Goal: Task Accomplishment & Management: Complete application form

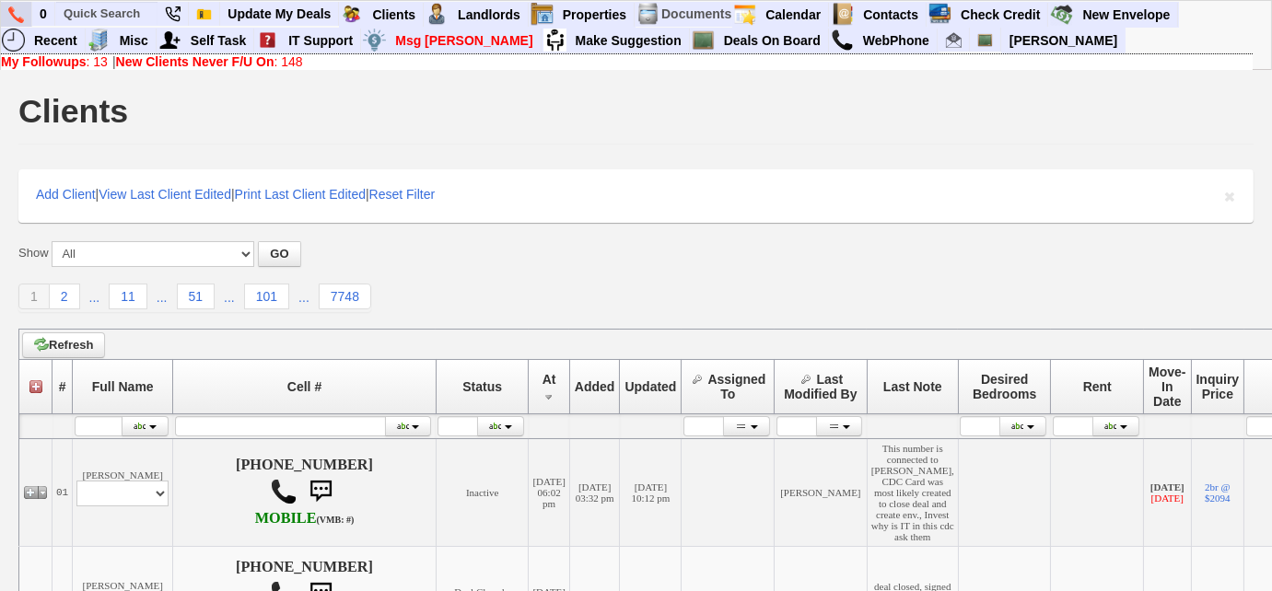
click at [21, 8] on img at bounding box center [16, 14] width 16 height 17
click at [122, 14] on input "text" at bounding box center [106, 13] width 101 height 23
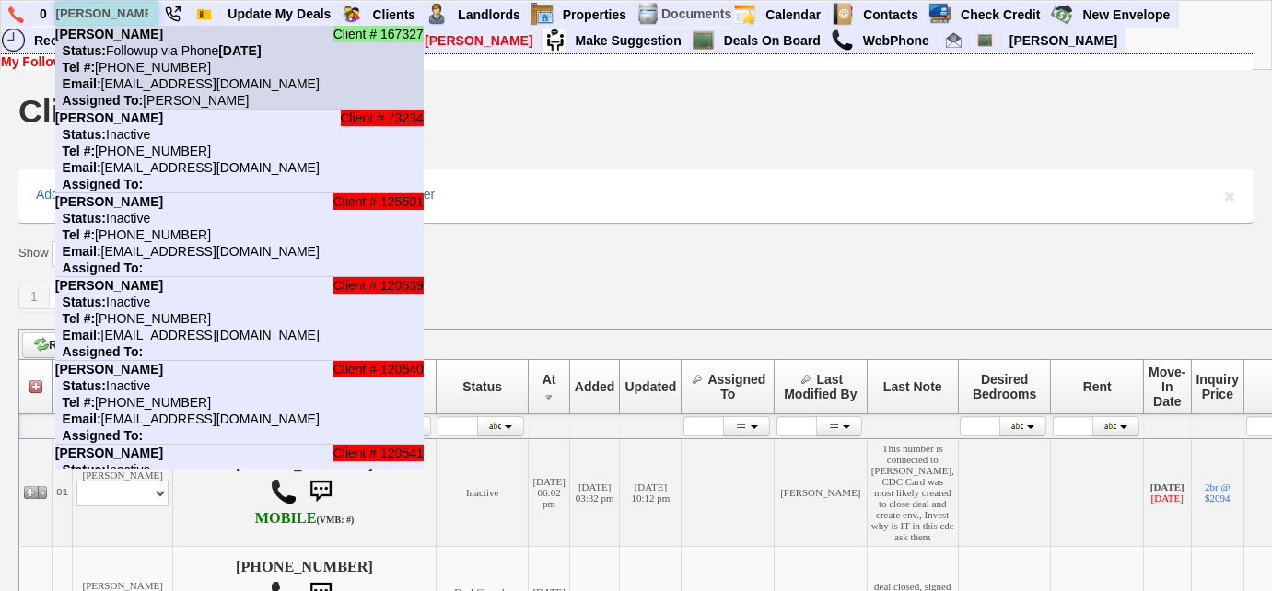
type input "[PERSON_NAME]"
click at [105, 60] on nobr "Tel #: [PHONE_NUMBER]" at bounding box center [133, 67] width 156 height 15
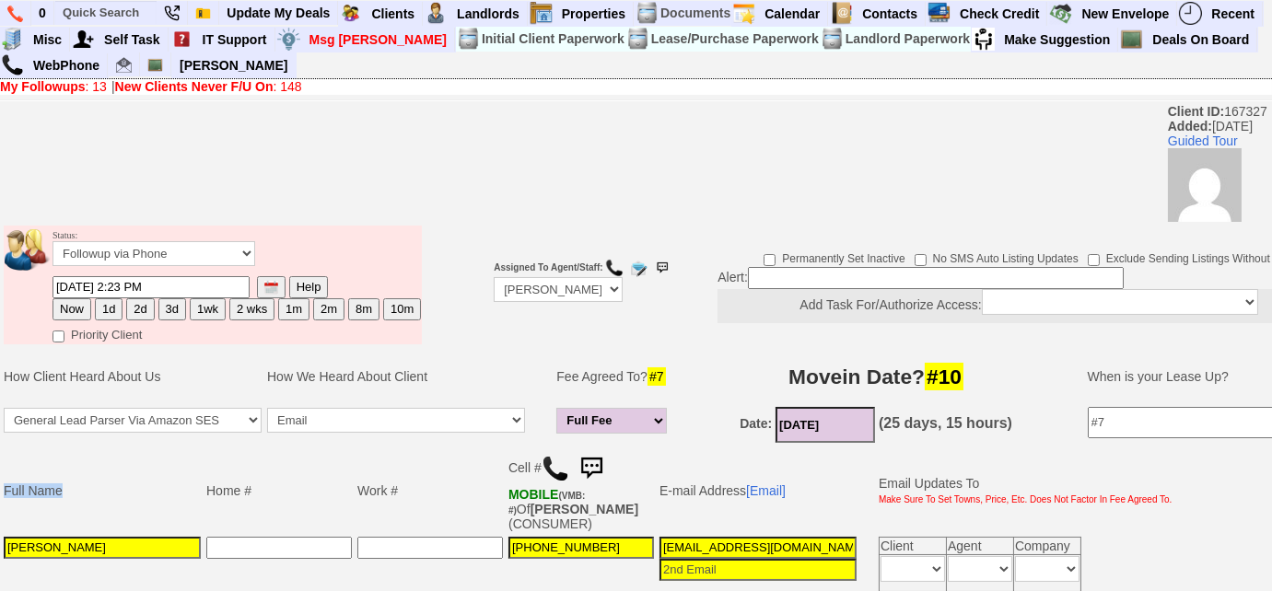
drag, startPoint x: 137, startPoint y: 455, endPoint x: 0, endPoint y: 454, distance: 137.2
click at [0, 454] on td "Full Name Home # Work # Cell # MOBILE (VMB: #) Of RAMOS,SILVIO (CONSUMER) E-mai…" at bounding box center [690, 521] width 1380 height 149
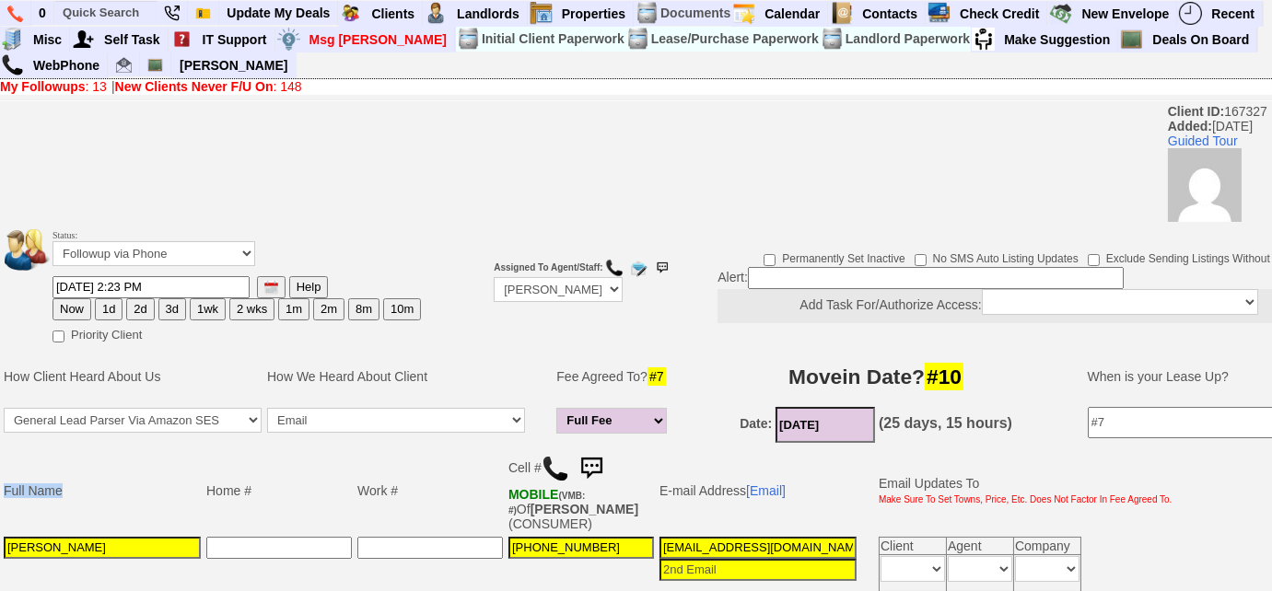
click at [120, 453] on td "Full Name" at bounding box center [102, 491] width 203 height 87
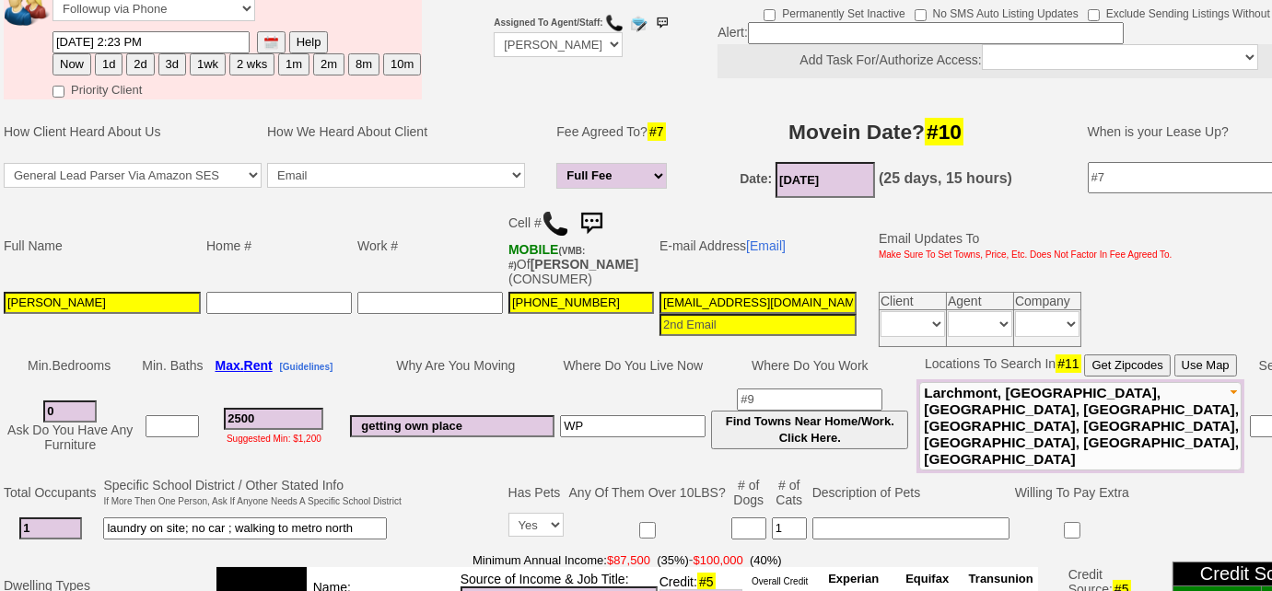
scroll to position [250, 0]
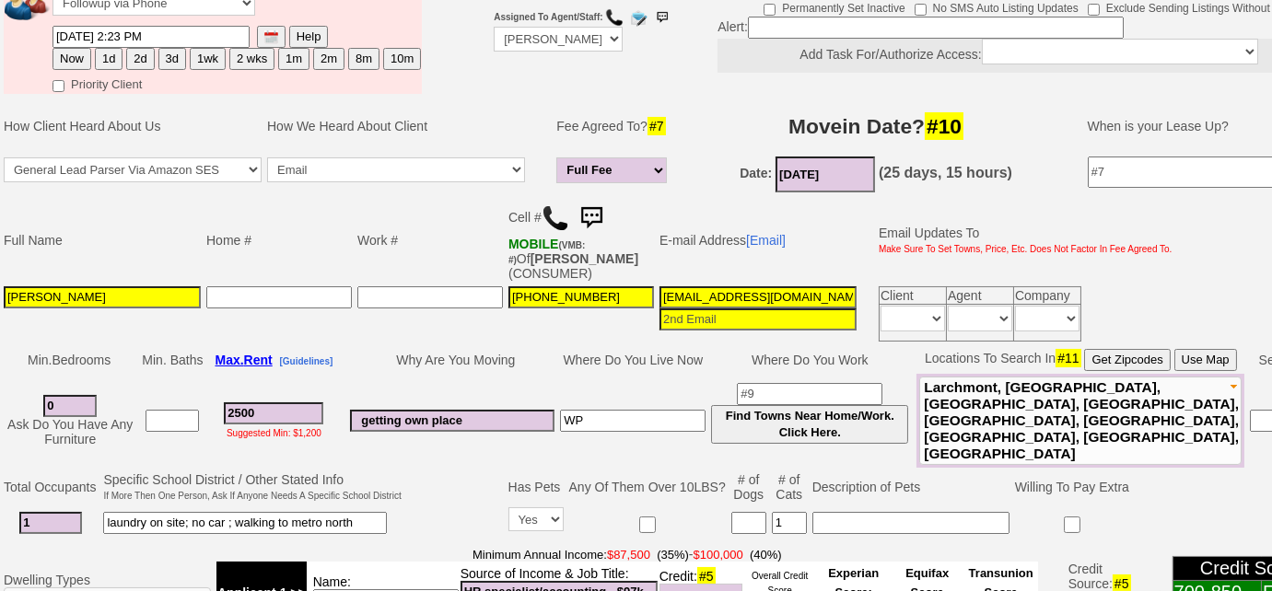
drag, startPoint x: 111, startPoint y: 290, endPoint x: 0, endPoint y: 291, distance: 110.5
click at [0, 291] on td "Full Name Home # Work # Cell # MOBILE (VMB: #) Of RAMOS,SILVIO (CONSUMER) E-mai…" at bounding box center [690, 270] width 1380 height 149
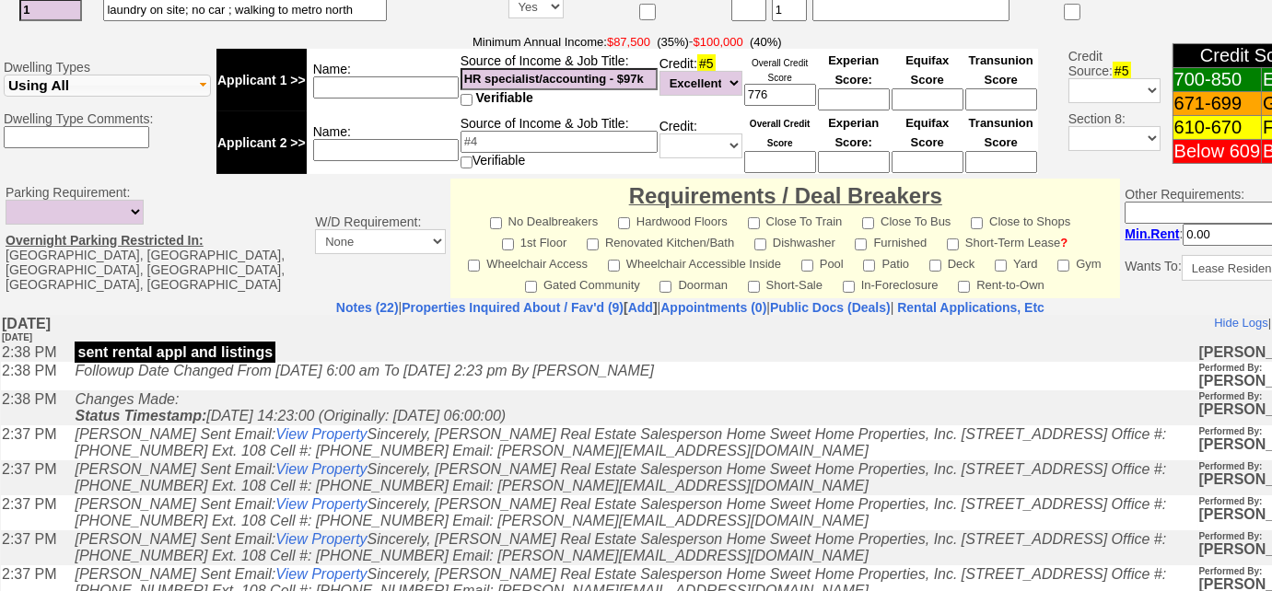
scroll to position [837, 0]
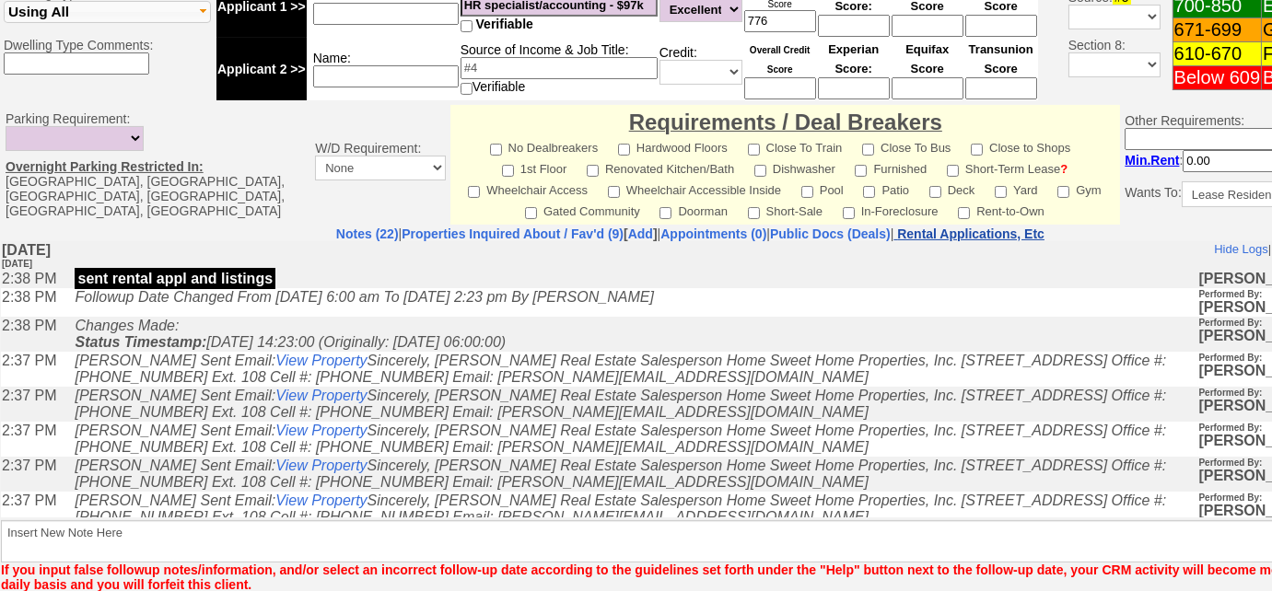
click at [992, 227] on nobr "Rental Applications, Etc" at bounding box center [970, 234] width 147 height 15
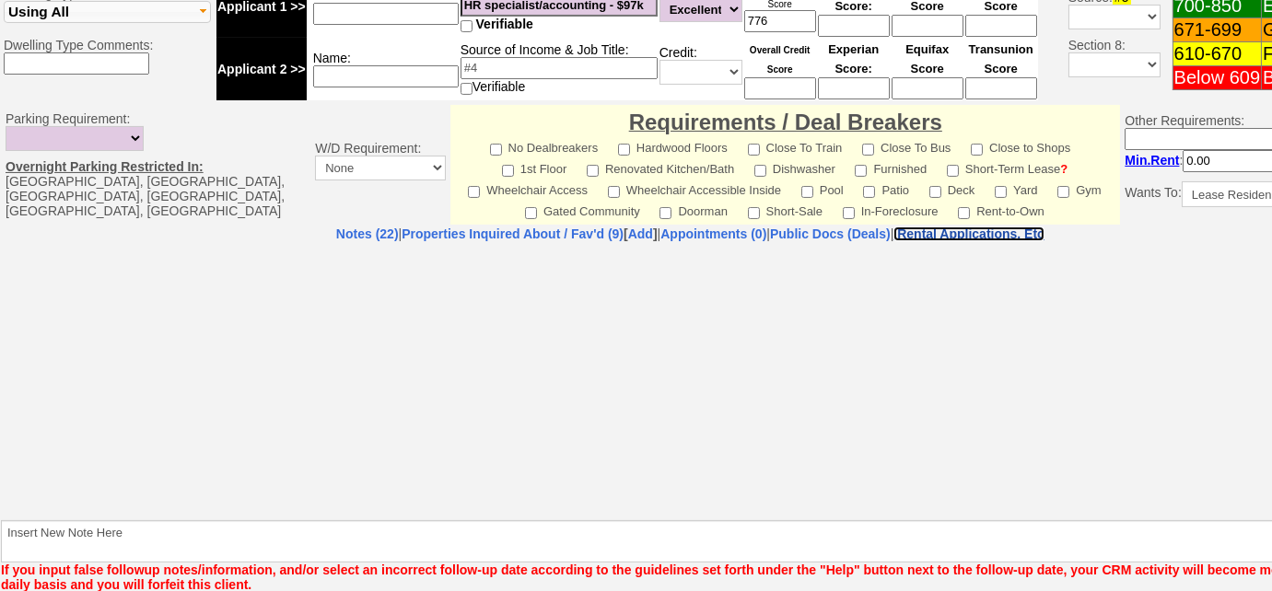
select select "100"
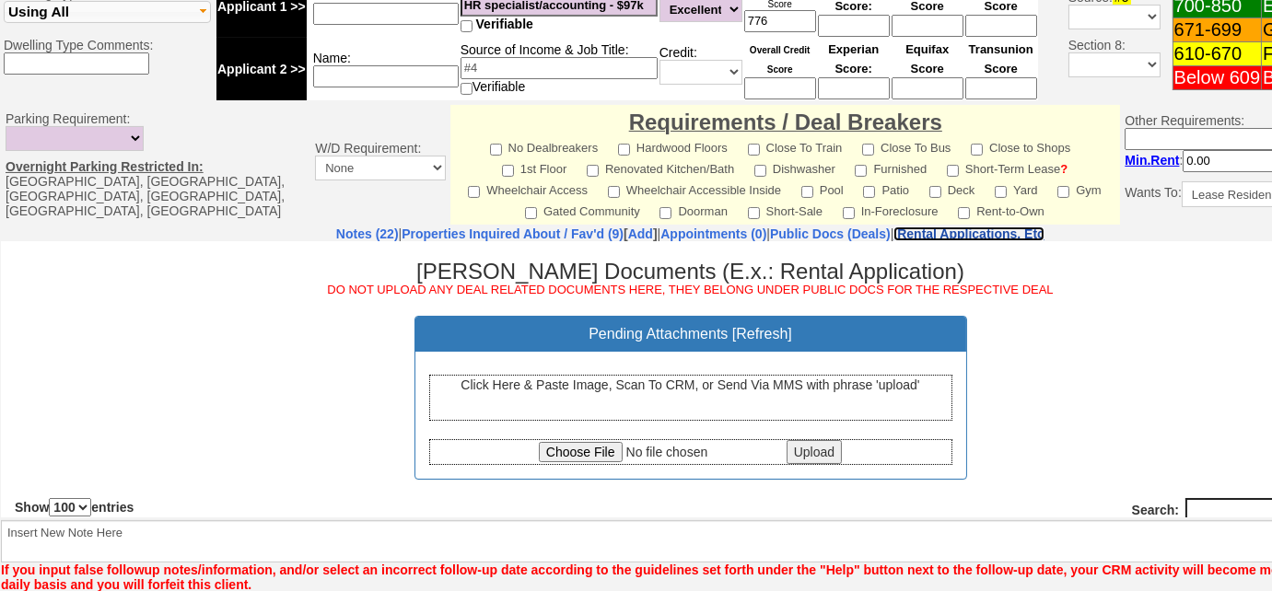
scroll to position [0, 0]
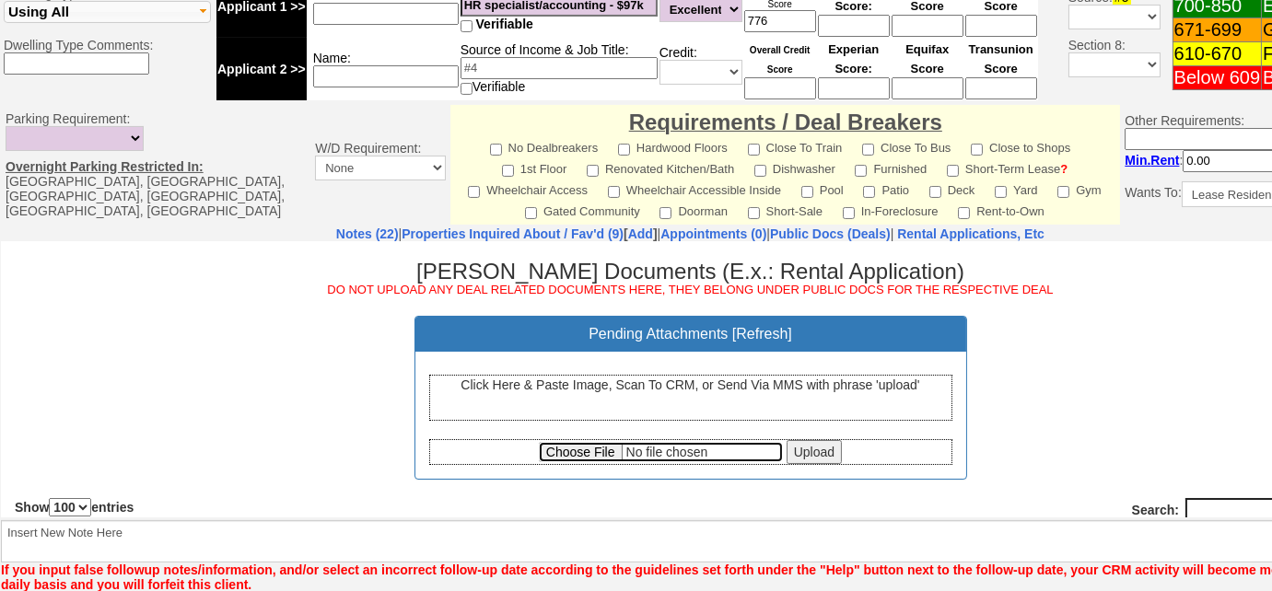
click at [570, 444] on input "file" at bounding box center [661, 451] width 244 height 20
type input "C:\fakepath\Michelle Ramos Rental Application.pdf"
drag, startPoint x: 811, startPoint y: 451, endPoint x: 749, endPoint y: 762, distance: 317.5
click at [811, 451] on input "Upload" at bounding box center [813, 451] width 55 height 24
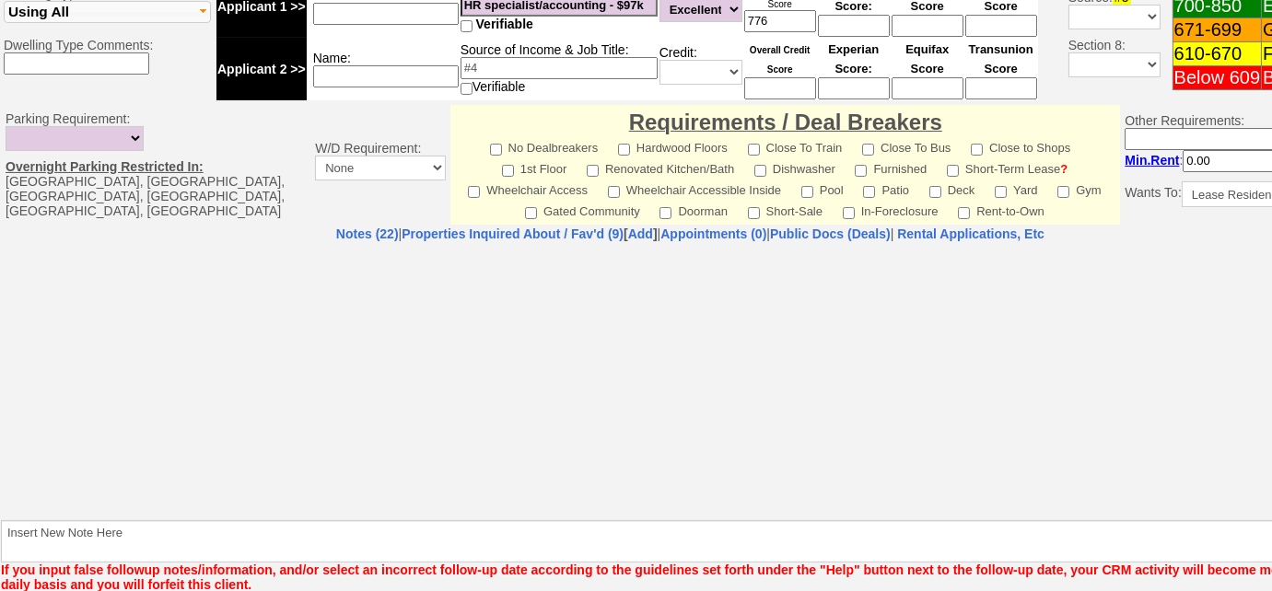
select select "100"
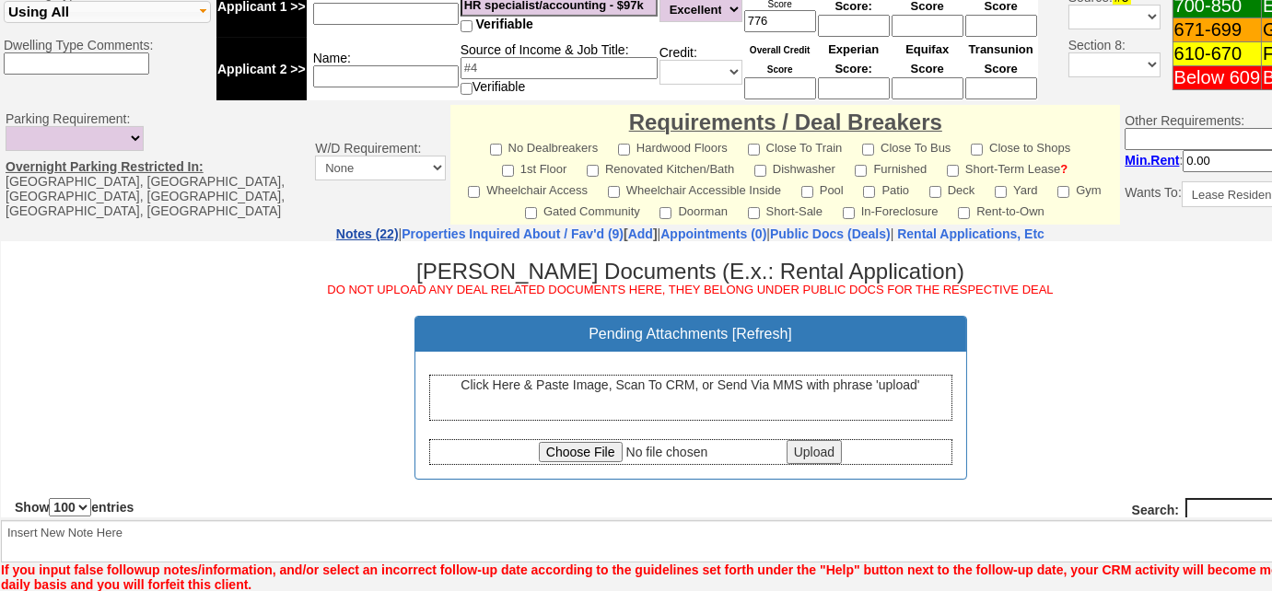
click at [336, 227] on link "Notes (22)" at bounding box center [367, 234] width 63 height 15
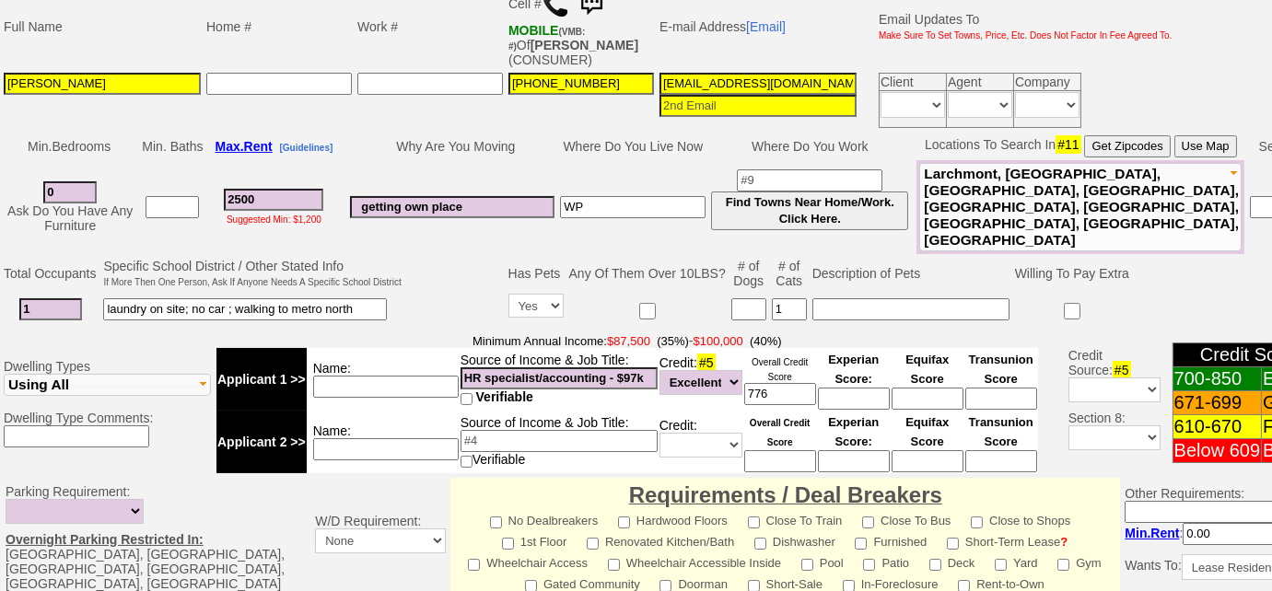
scroll to position [246, 0]
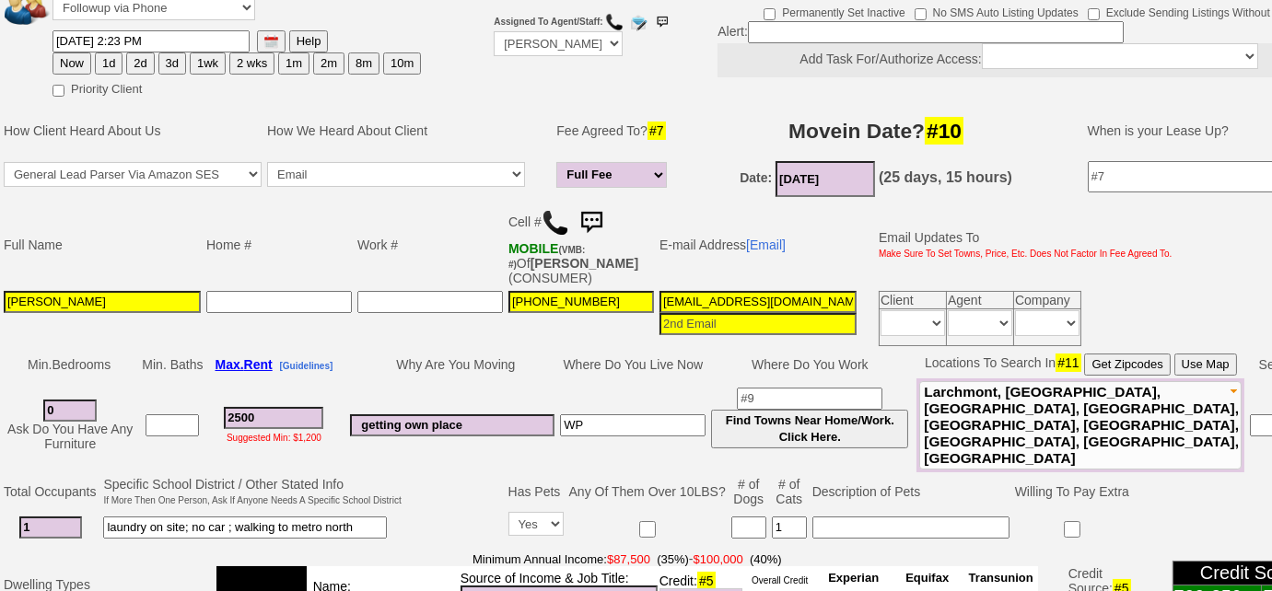
click at [115, 64] on button "1d" at bounding box center [109, 63] width 28 height 22
type input "08/21/2025 08:04 AM"
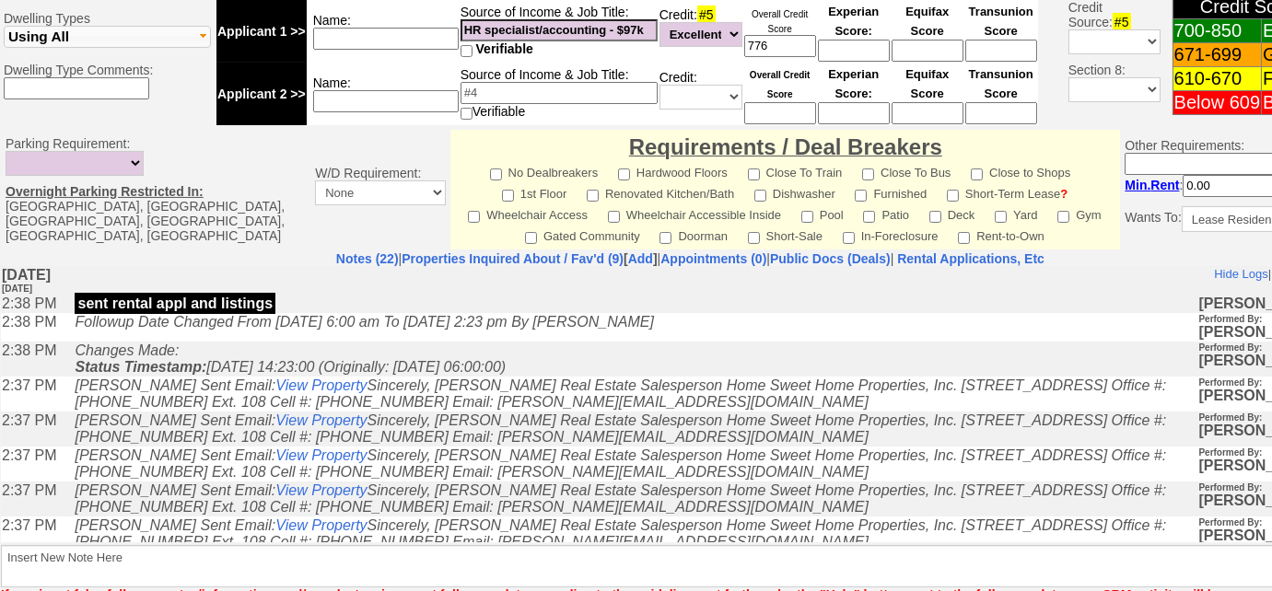
scroll to position [915, 0]
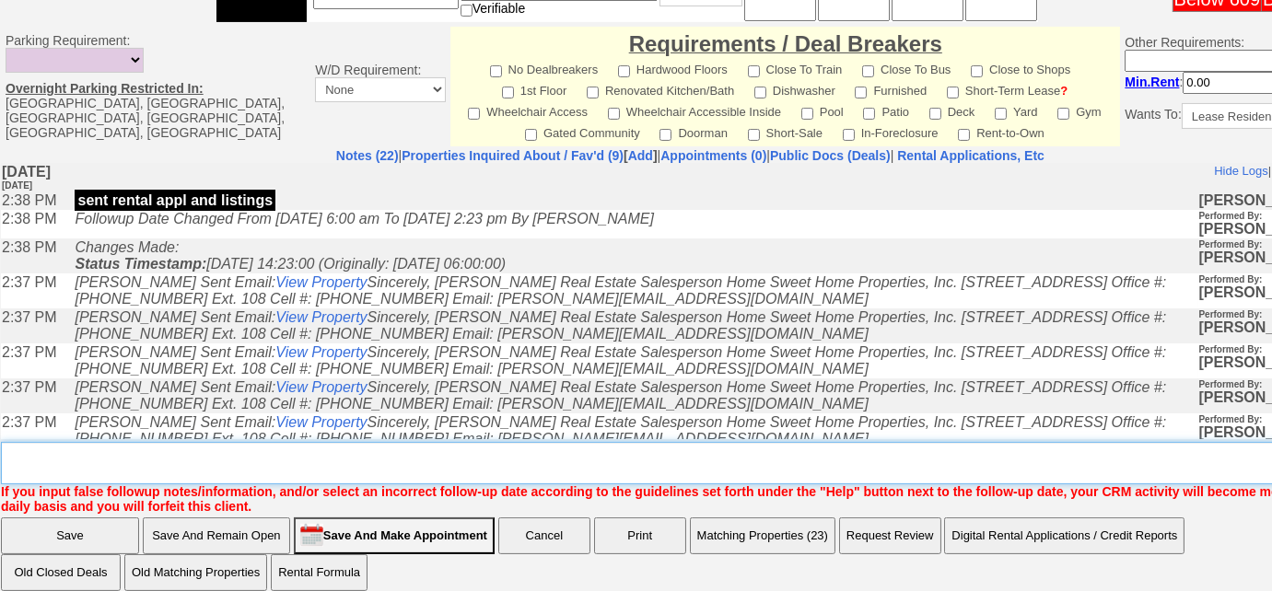
click at [274, 442] on textarea "Insert New Note Here" at bounding box center [696, 463] width 1391 height 42
type textarea "f"
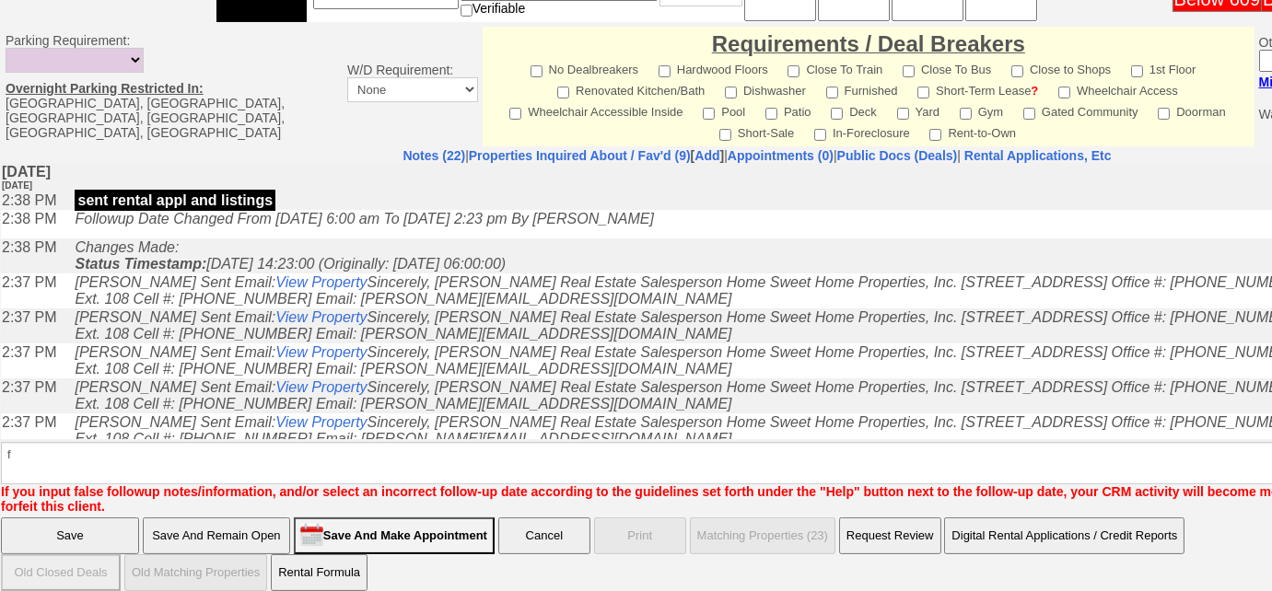
scroll to position [840, 0]
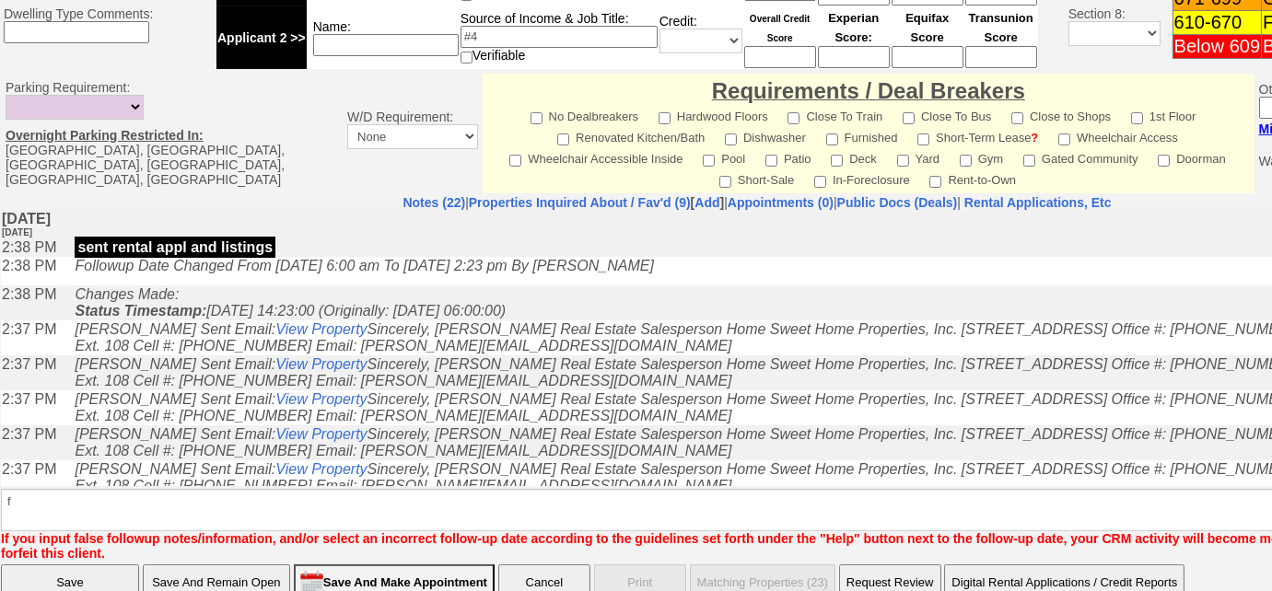
click at [114, 564] on input "Save" at bounding box center [70, 582] width 138 height 37
